Goal: Task Accomplishment & Management: Complete application form

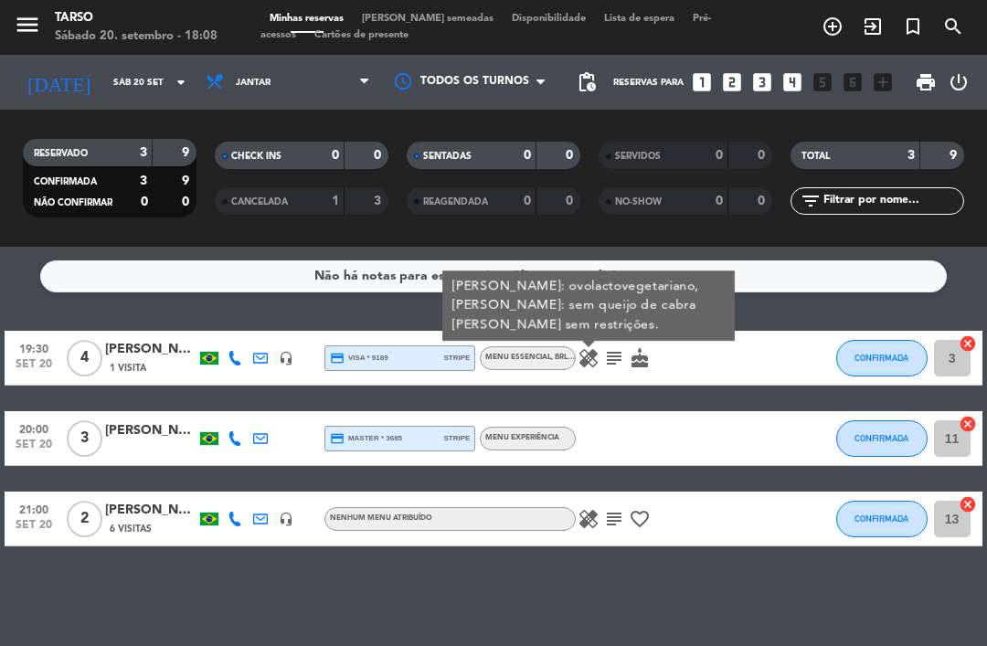
click at [610, 357] on icon "subject" at bounding box center [614, 358] width 22 height 22
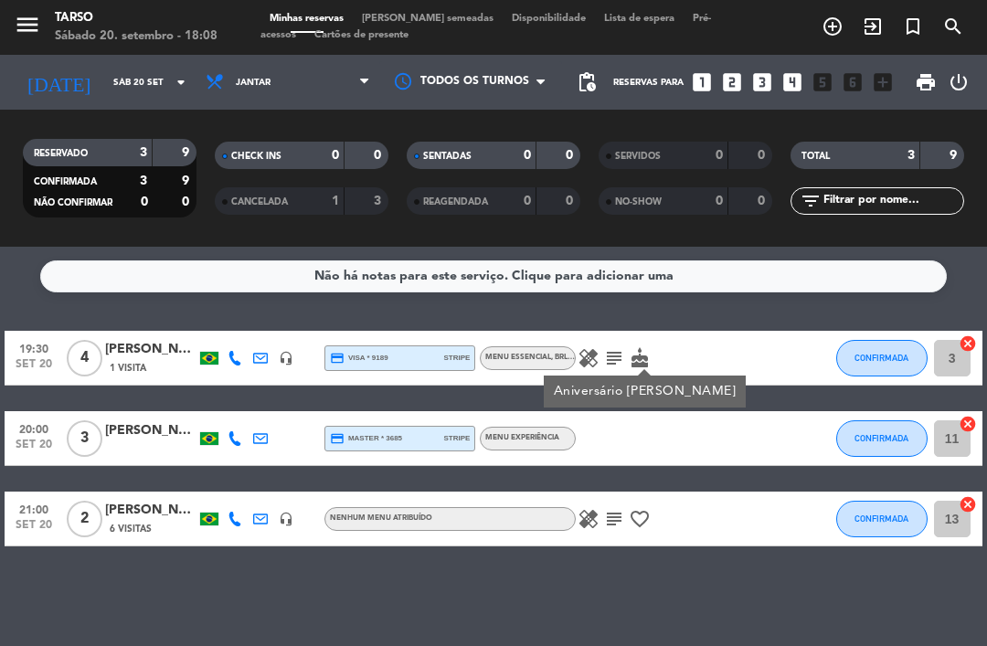
click at [642, 350] on icon "cake" at bounding box center [640, 358] width 22 height 22
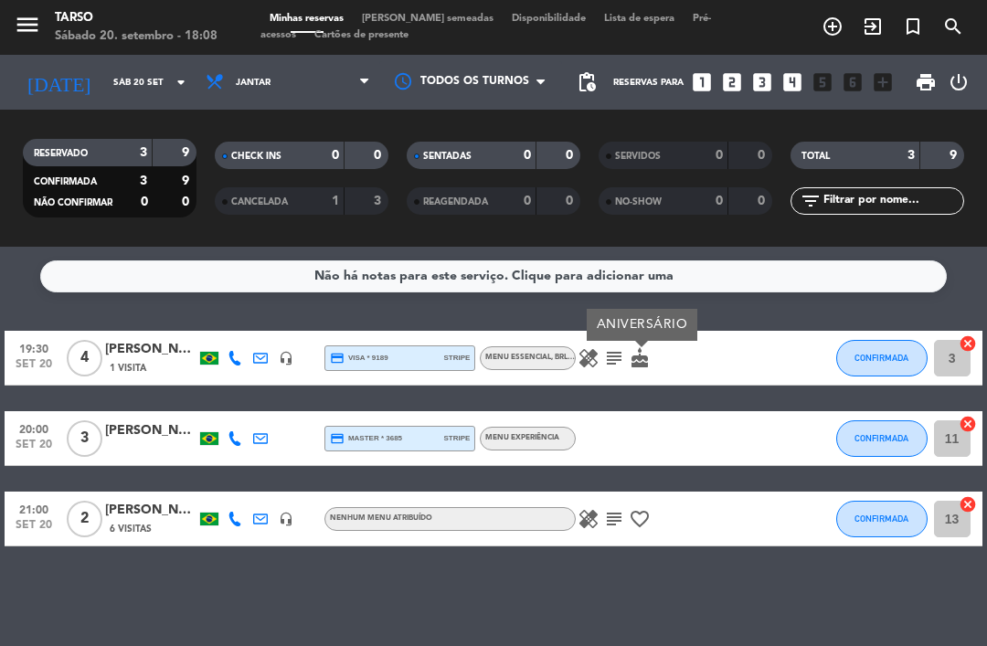
click at [591, 359] on icon "healing" at bounding box center [589, 358] width 22 height 22
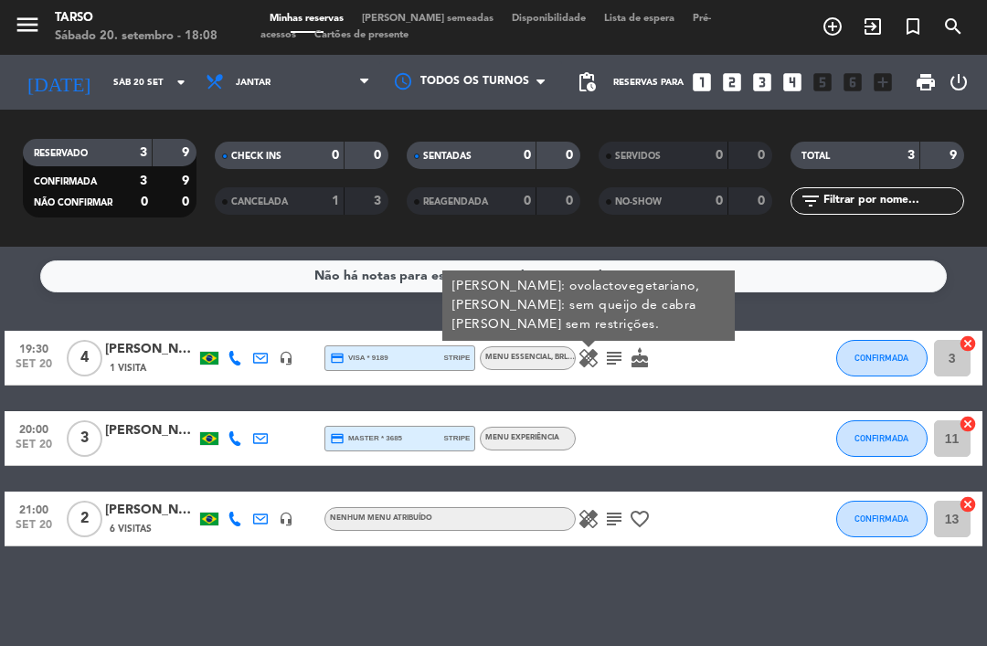
click at [730, 570] on div "Não há notas para este serviço. Clique para adicionar uma 19:30 set 20 4 [PERSO…" at bounding box center [493, 446] width 987 height 399
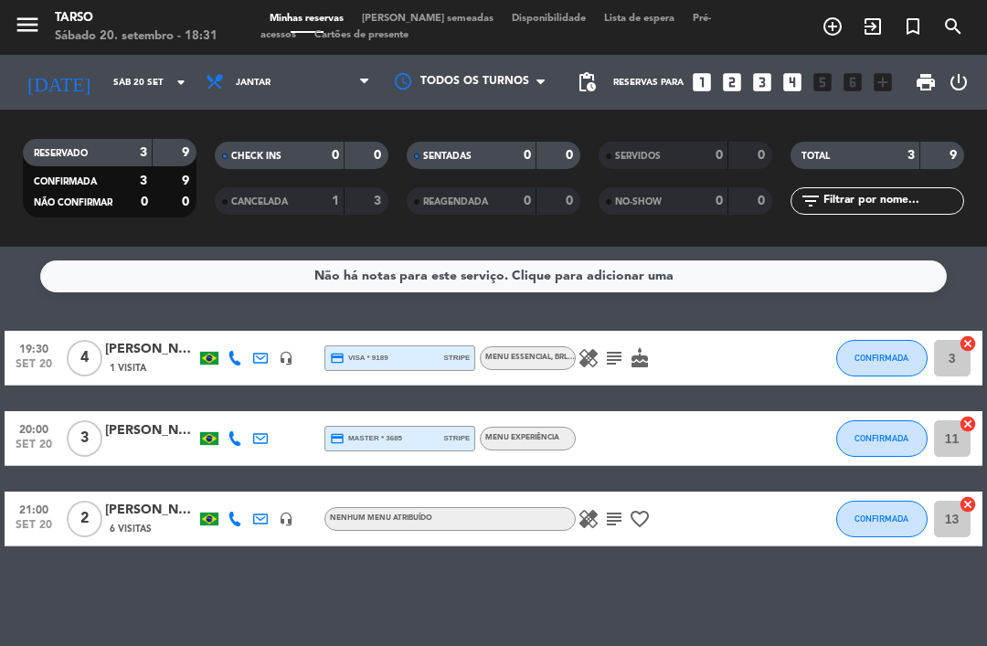
click at [738, 70] on icon "looks_two" at bounding box center [732, 82] width 24 height 24
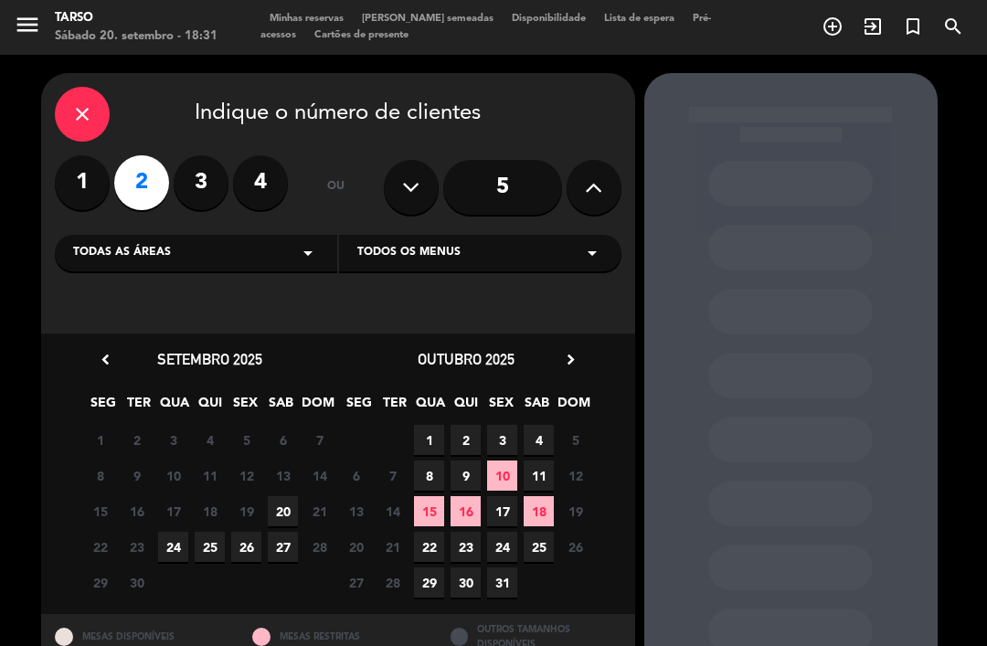
click at [282, 498] on span "20" at bounding box center [283, 511] width 30 height 30
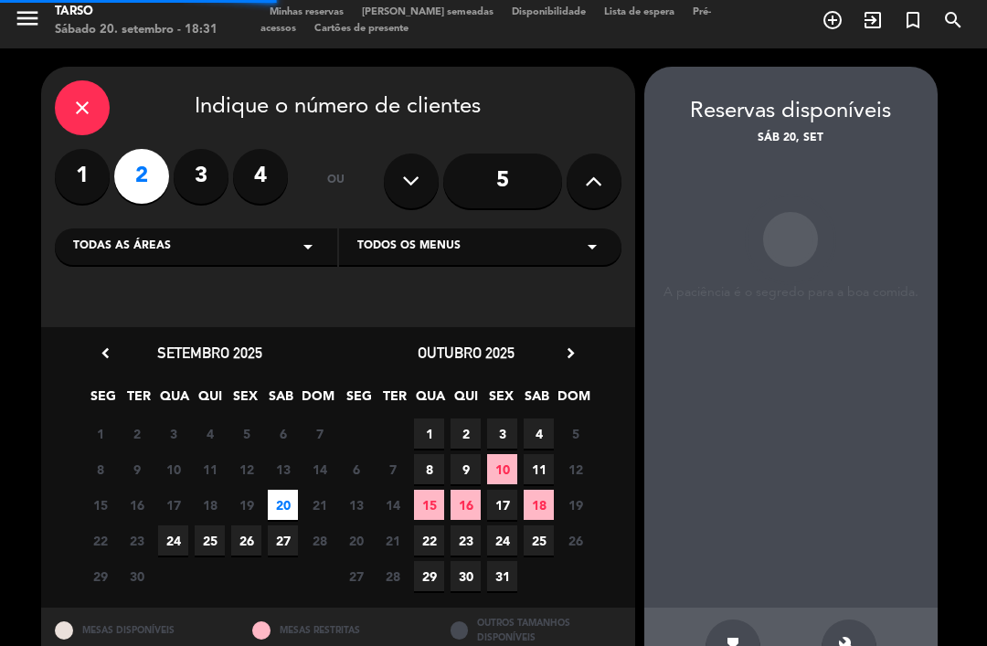
scroll to position [6, 0]
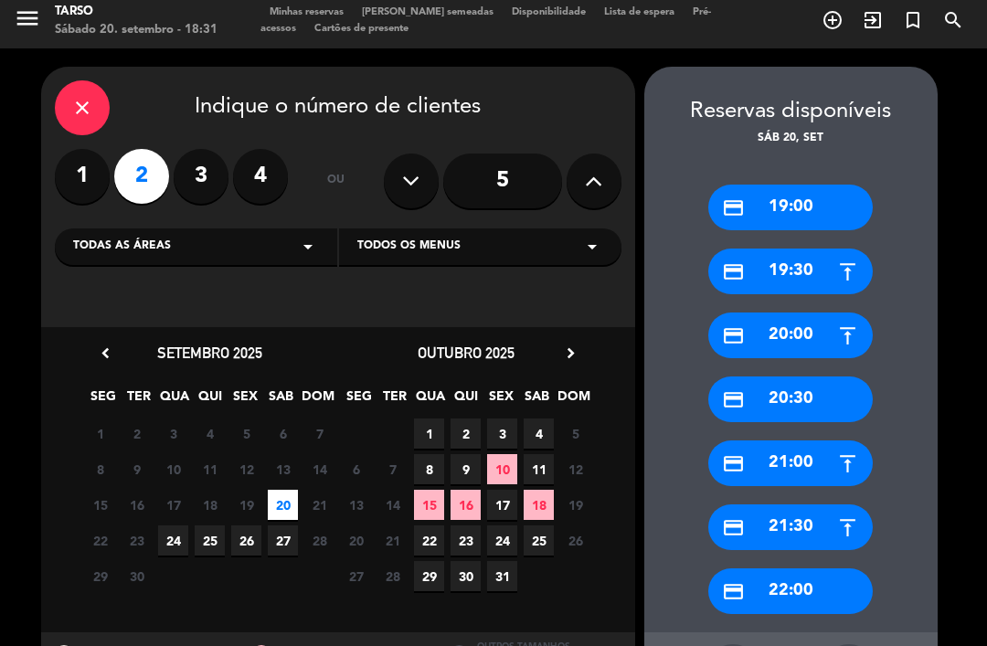
click at [775, 185] on div "credit_card 19:00" at bounding box center [790, 208] width 165 height 46
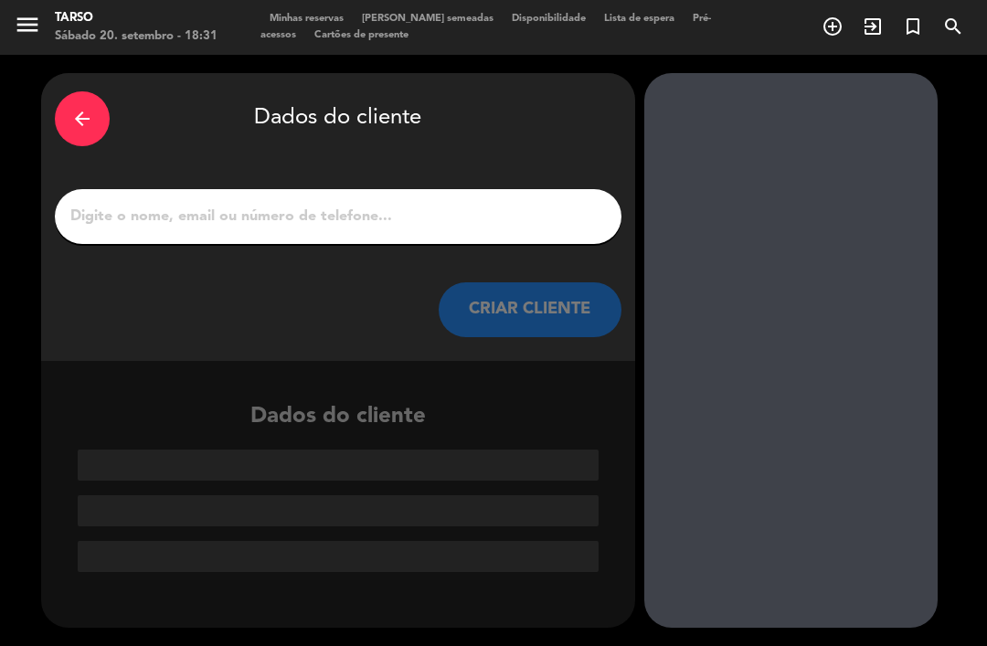
click at [242, 204] on input "1" at bounding box center [338, 217] width 539 height 26
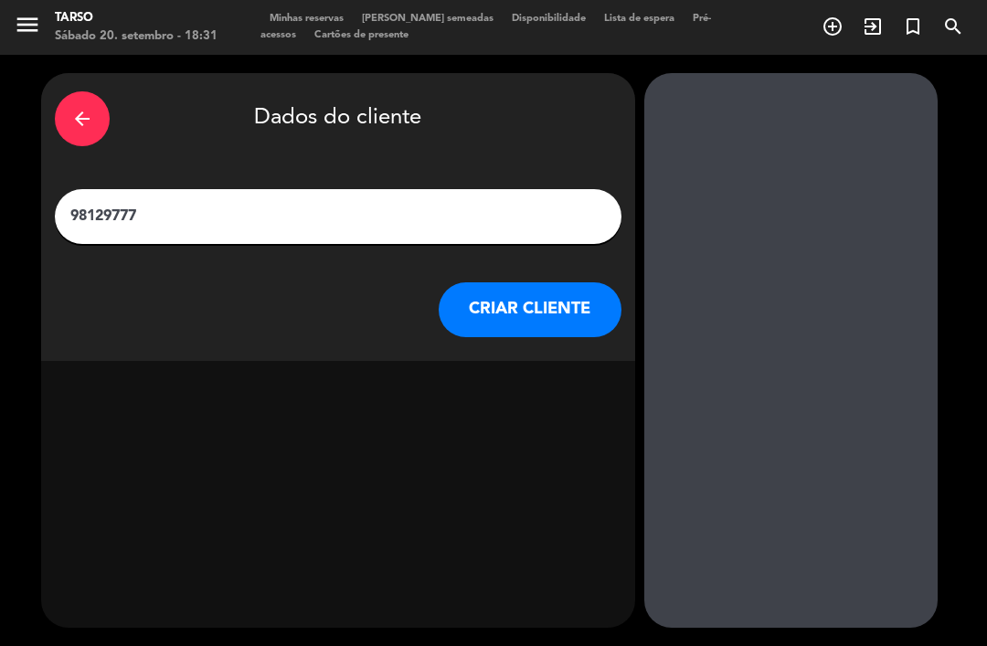
type input "981297777"
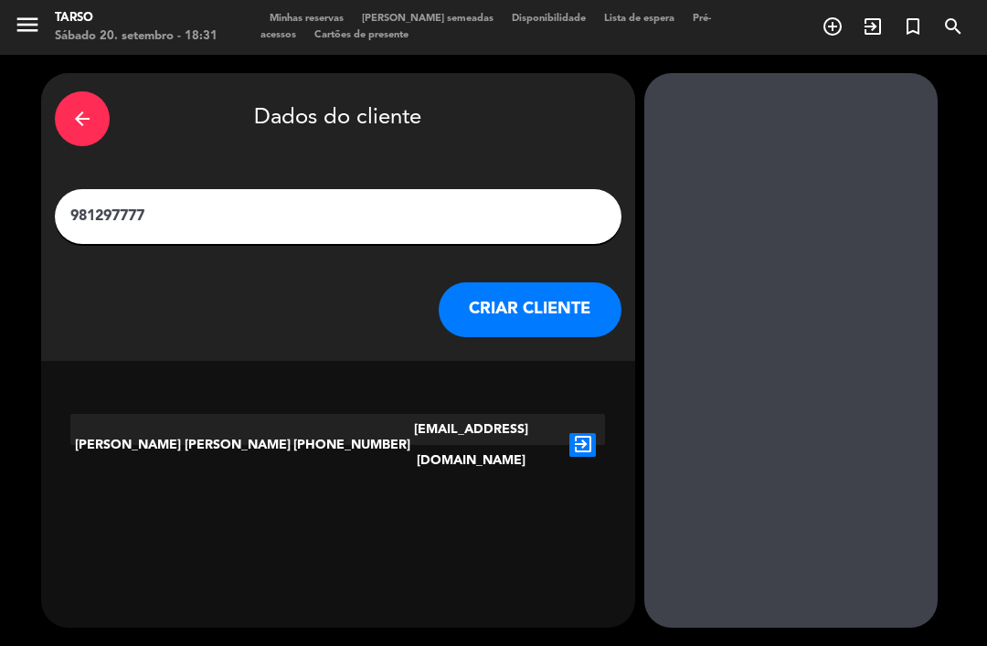
click at [584, 433] on icon "exit_to_app" at bounding box center [583, 445] width 27 height 24
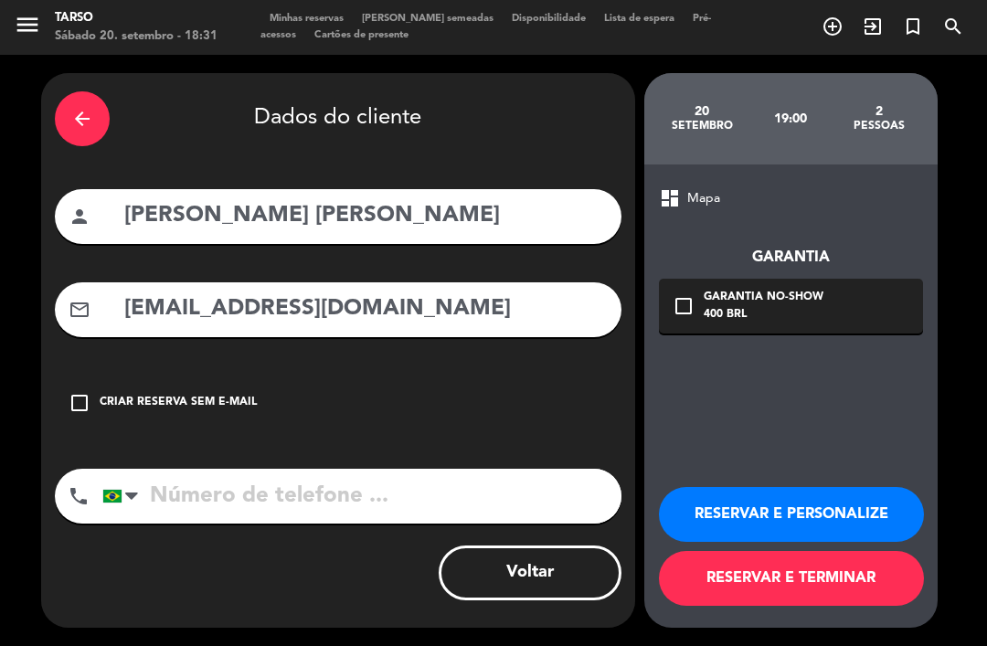
type input "[PHONE_NUMBER]"
click at [780, 516] on button "RESERVAR E PERSONALIZE" at bounding box center [791, 514] width 265 height 55
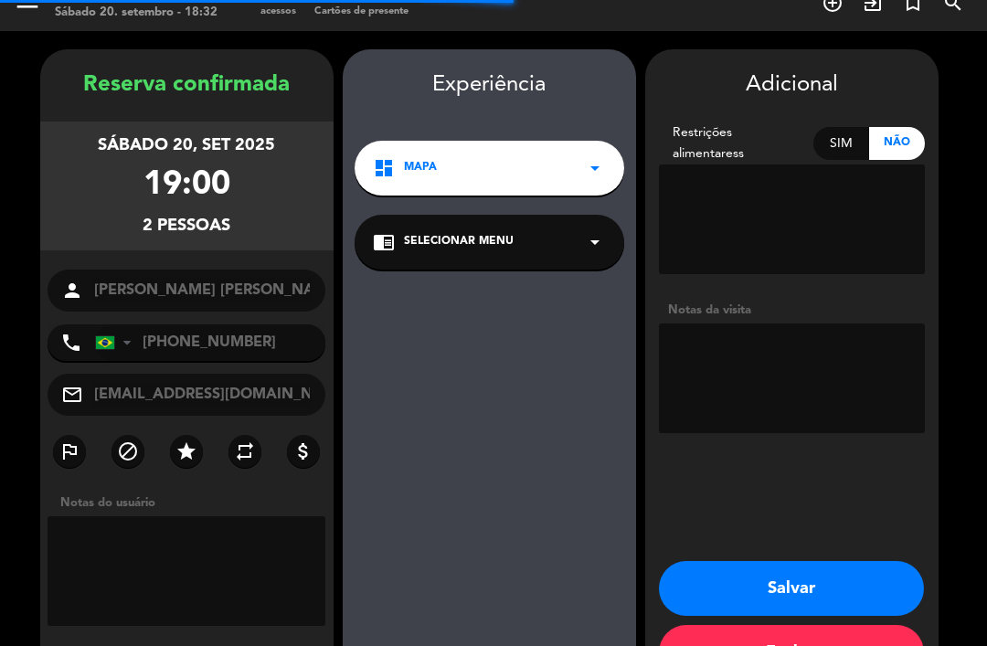
scroll to position [26, 0]
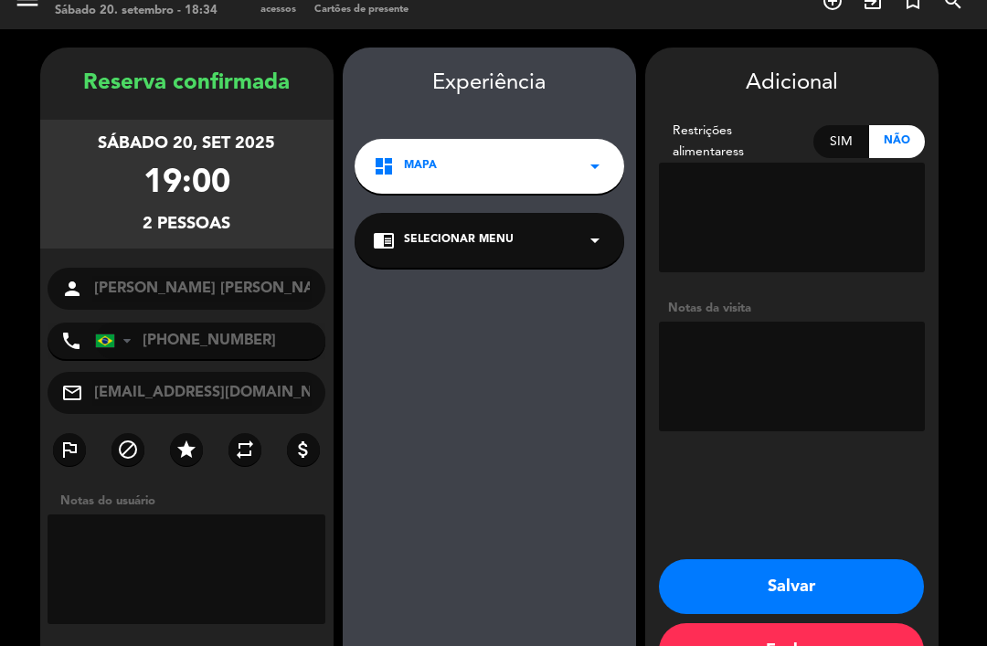
click at [862, 559] on button "Salvar" at bounding box center [791, 586] width 265 height 55
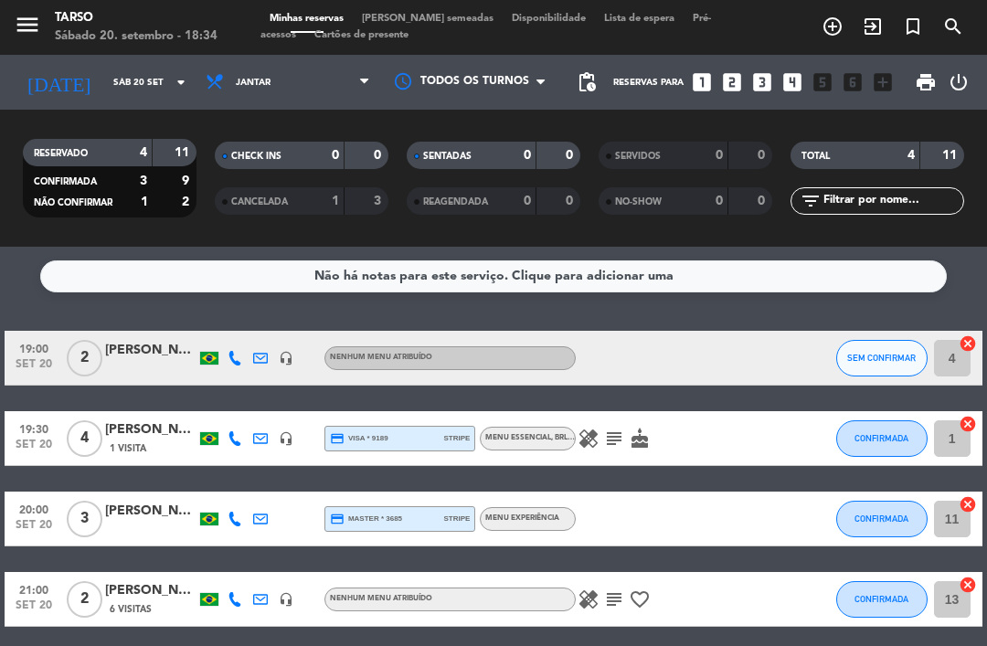
click at [890, 353] on span "SEM CONFIRMAR" at bounding box center [881, 358] width 69 height 10
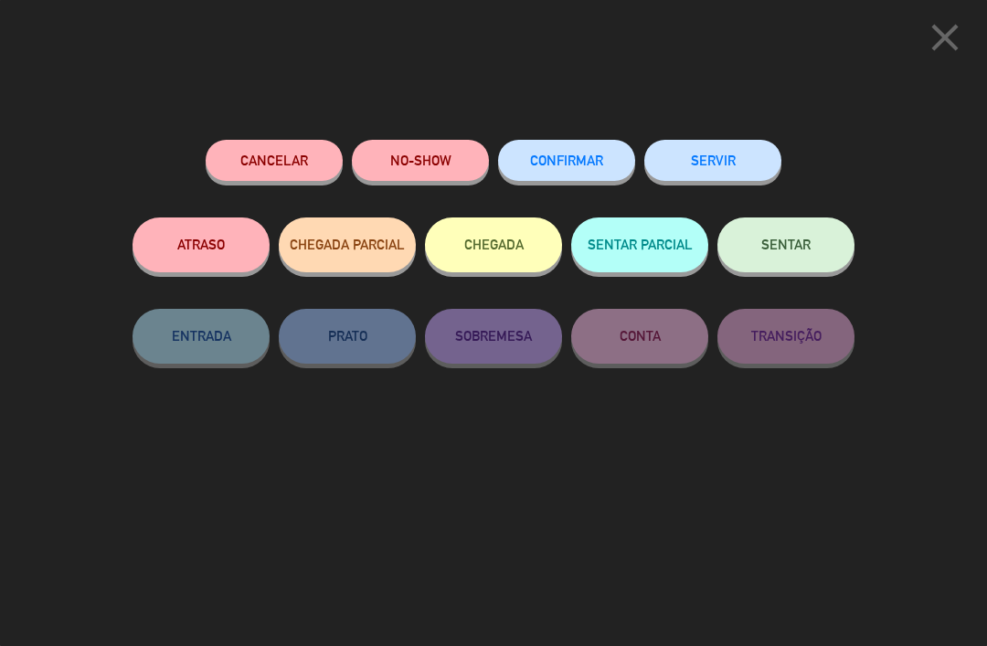
click at [588, 163] on span "CONFIRMAR" at bounding box center [566, 161] width 73 height 16
